Goal: Transaction & Acquisition: Purchase product/service

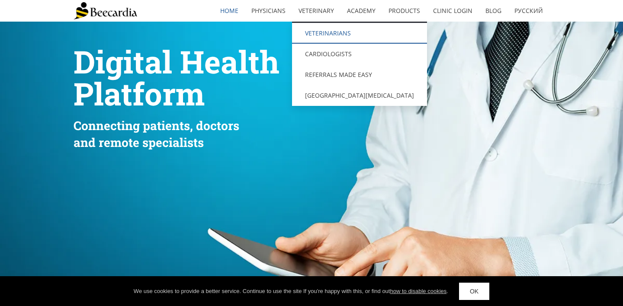
click at [312, 34] on link "Veterinarians" at bounding box center [359, 33] width 135 height 21
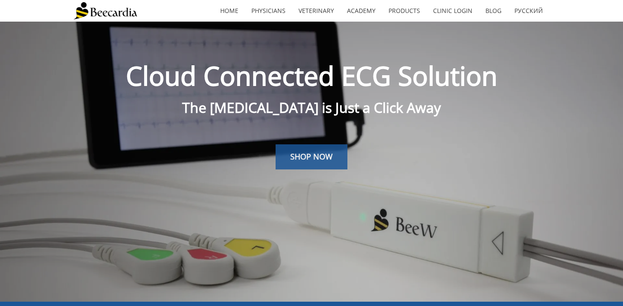
click at [299, 162] on span "SHOP NOW" at bounding box center [311, 156] width 42 height 10
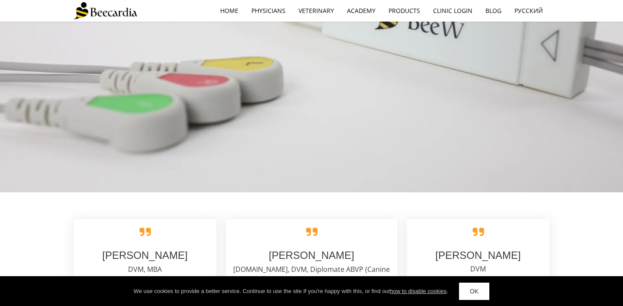
scroll to position [1333, 0]
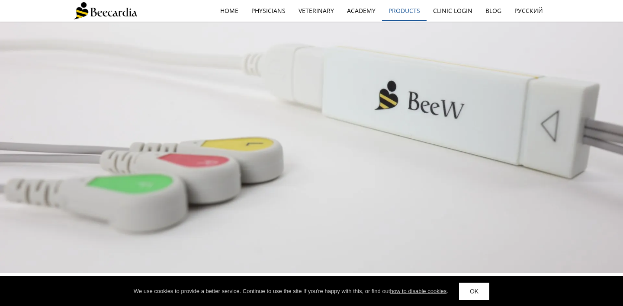
click at [395, 12] on link "Products" at bounding box center [404, 11] width 45 height 20
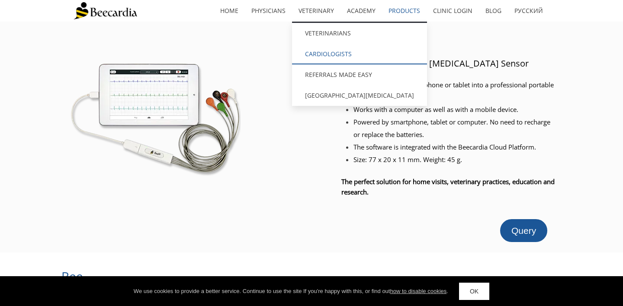
click at [322, 53] on link "Cardiologists" at bounding box center [359, 54] width 135 height 21
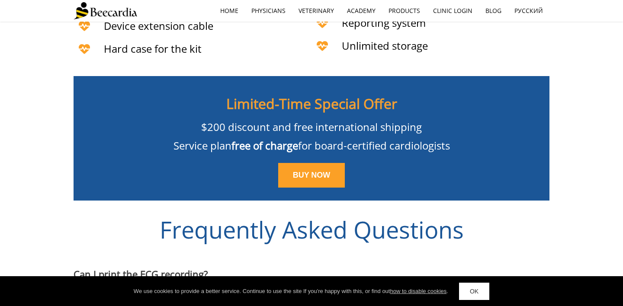
scroll to position [2005, 0]
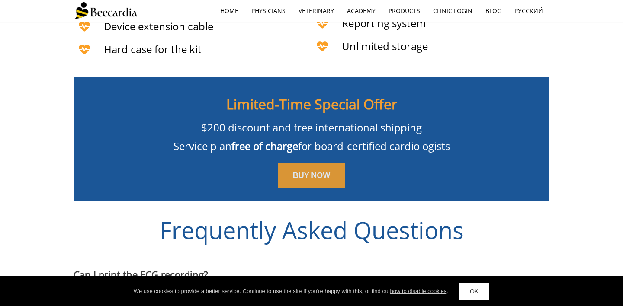
click at [311, 180] on span "BUY NOW" at bounding box center [312, 175] width 38 height 9
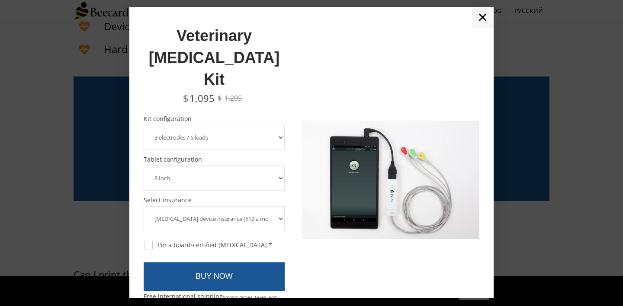
select select "10 electrodes / 12 leads"
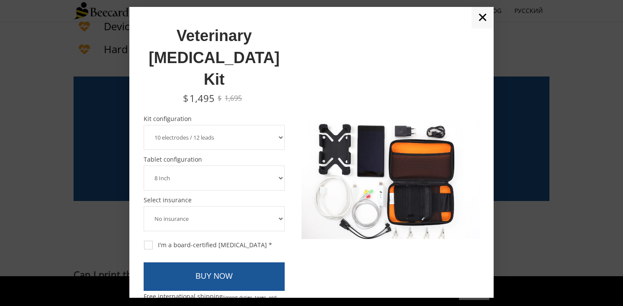
select select "No insurance"
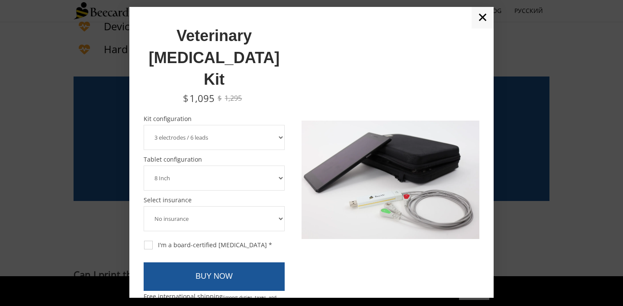
select select "10 electrodes / 12 leads"
click at [481, 29] on link "✕" at bounding box center [483, 18] width 22 height 22
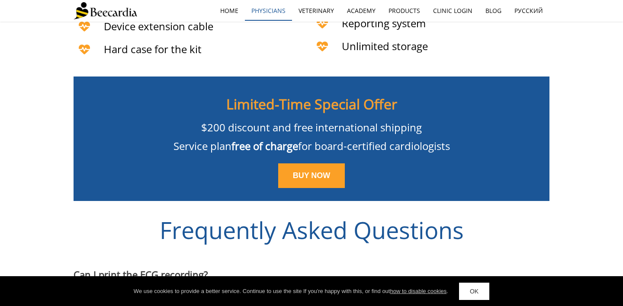
click at [273, 18] on link "Physicians" at bounding box center [268, 11] width 47 height 20
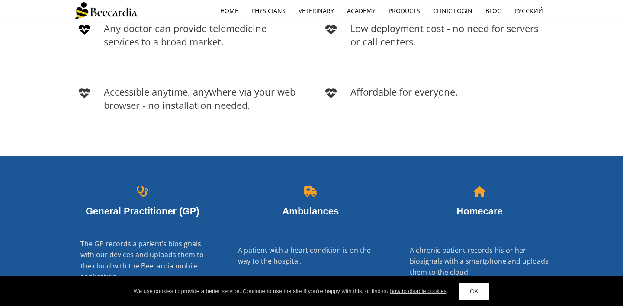
scroll to position [1017, 0]
